Goal: Information Seeking & Learning: Learn about a topic

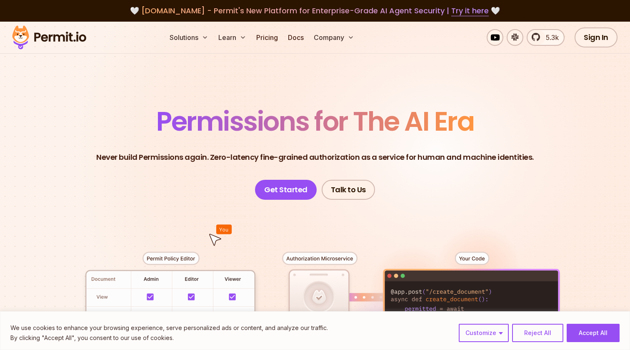
click at [486, 113] on header "Permissions for The AI Era Never build Permissions again. Zero-latency fine-gra…" at bounding box center [314, 154] width 583 height 92
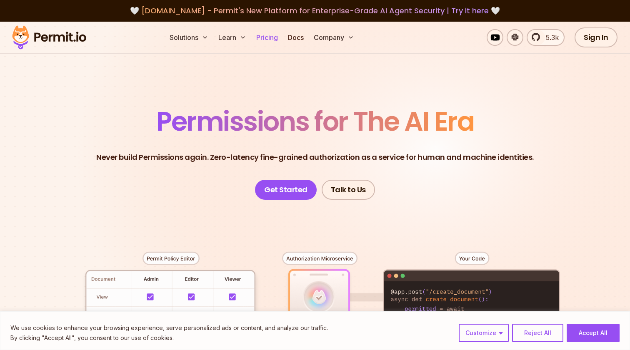
click at [267, 37] on link "Pricing" at bounding box center [267, 37] width 28 height 17
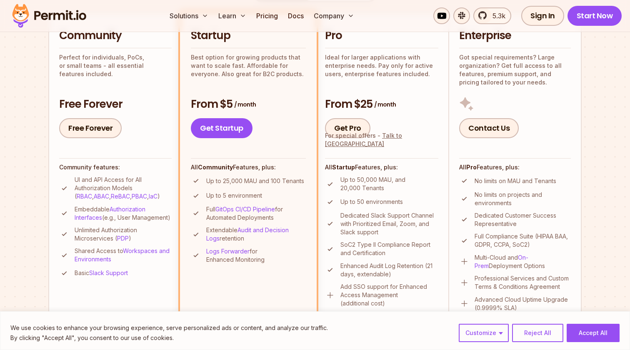
scroll to position [222, 0]
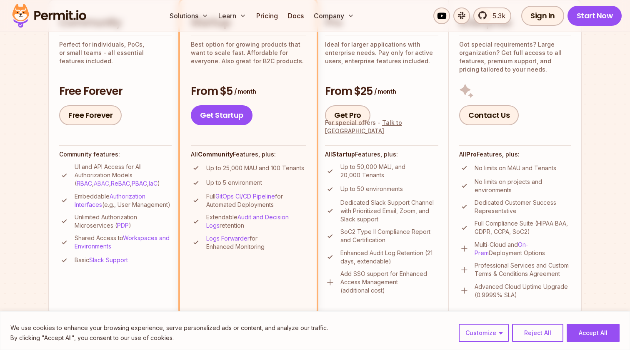
click at [94, 186] on link "ABAC" at bounding box center [101, 183] width 15 height 7
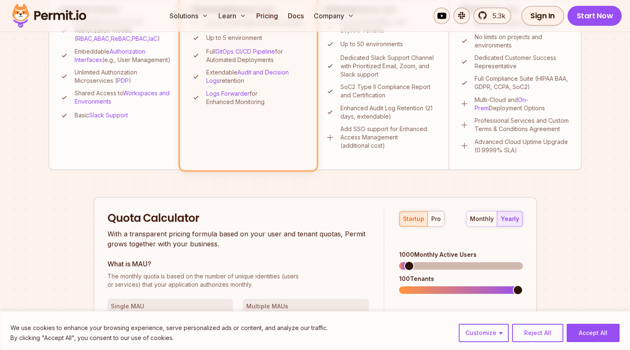
scroll to position [479, 0]
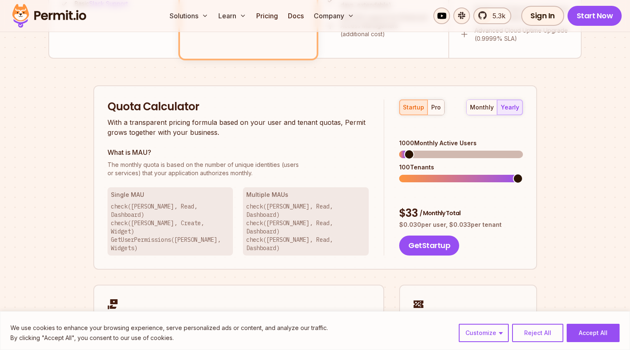
click at [415, 107] on div "startup pro" at bounding box center [421, 108] width 45 height 16
click at [434, 109] on div "pro" at bounding box center [436, 107] width 10 height 8
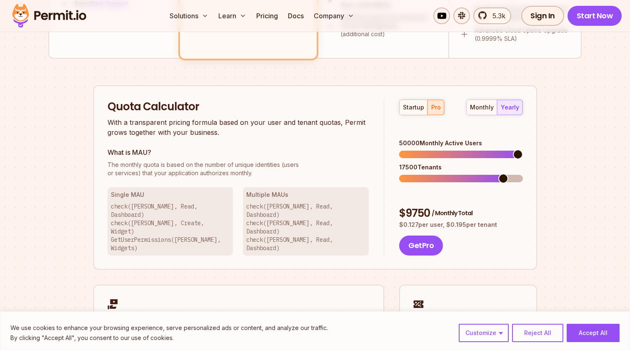
click at [544, 143] on div "Permit Pricing From Free to Predictable Scaling From a startup with 100 users t…" at bounding box center [314, 17] width 533 height 788
click at [399, 174] on div "startup pro monthly yearly 50000 Monthly Active Users 135 Tenants $ 9750 / Mont…" at bounding box center [453, 178] width 138 height 157
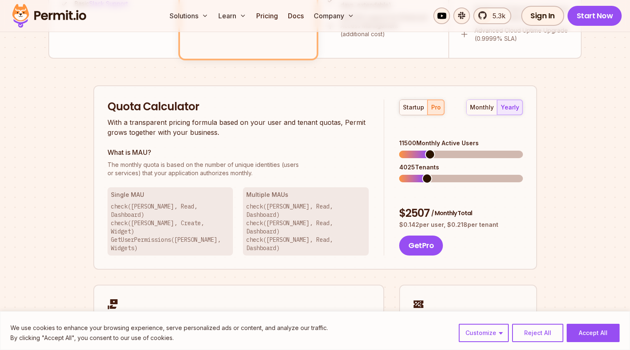
click at [427, 149] on span at bounding box center [430, 154] width 10 height 10
click at [242, 161] on span "The monthly quota is based on the number of unique identities (users" at bounding box center [237, 165] width 261 height 8
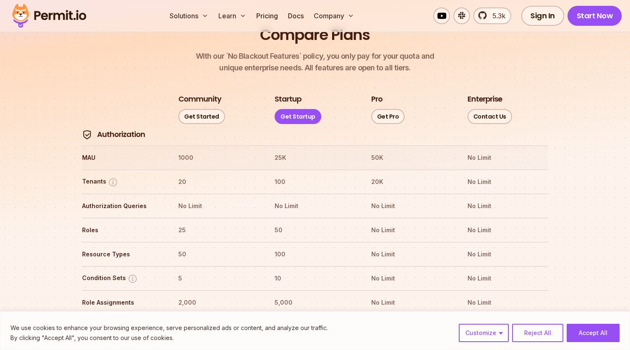
scroll to position [937, 0]
click at [534, 339] on button "Reject All" at bounding box center [537, 333] width 51 height 18
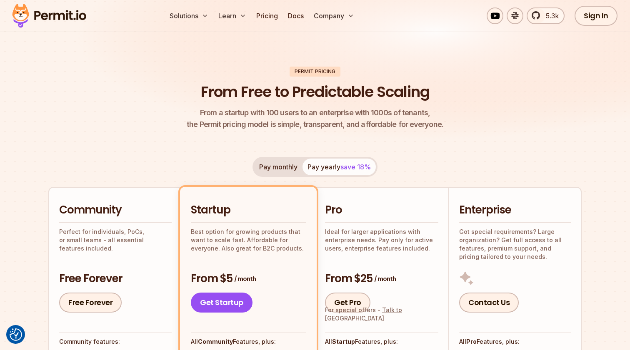
scroll to position [0, 0]
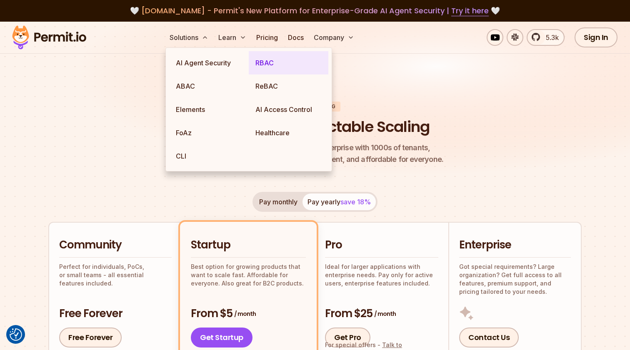
click at [271, 66] on link "RBAC" at bounding box center [289, 62] width 80 height 23
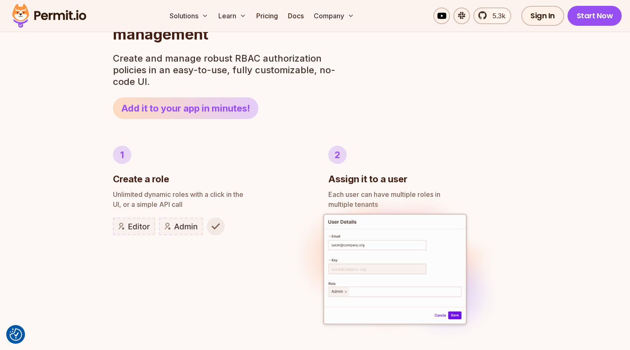
scroll to position [275, 0]
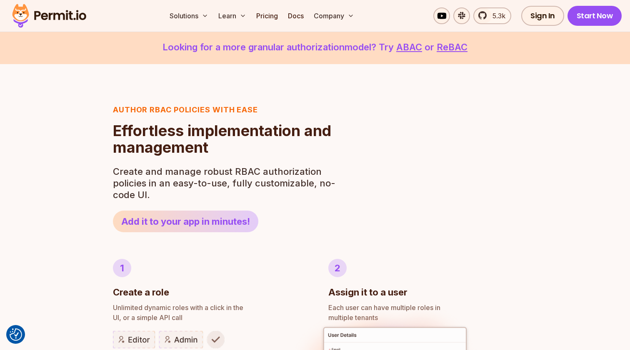
click at [137, 146] on h2 "Effortless implementation and management" at bounding box center [226, 138] width 227 height 33
click at [306, 15] on link "Docs" at bounding box center [295, 15] width 22 height 17
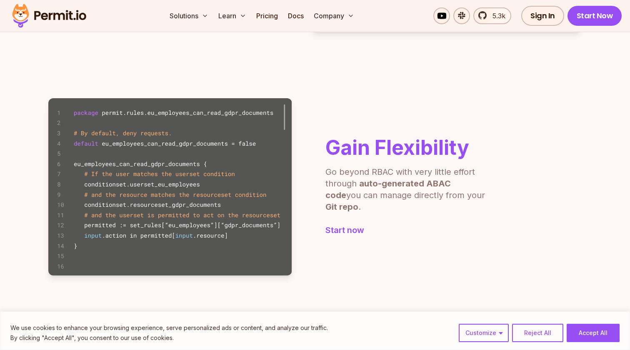
scroll to position [501, 0]
